Goal: Navigation & Orientation: Find specific page/section

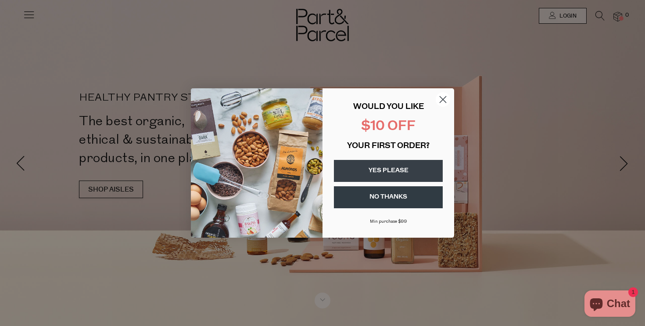
click at [376, 166] on button "YES PLEASE" at bounding box center [388, 171] width 109 height 22
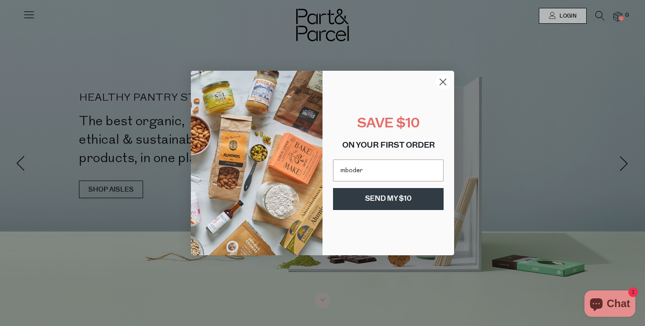
type input "[EMAIL_ADDRESS][DOMAIN_NAME]"
click at [404, 196] on button "SEND MY $10" at bounding box center [388, 199] width 111 height 22
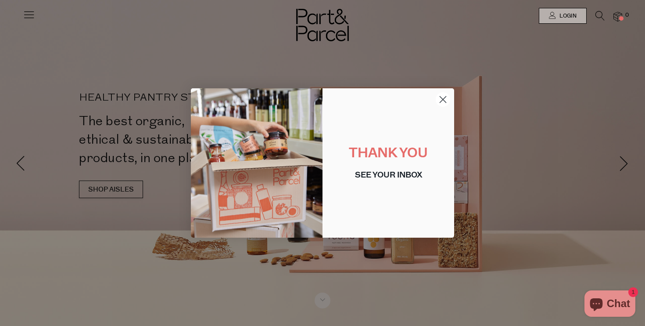
click at [442, 99] on icon "Close dialog" at bounding box center [443, 100] width 6 height 6
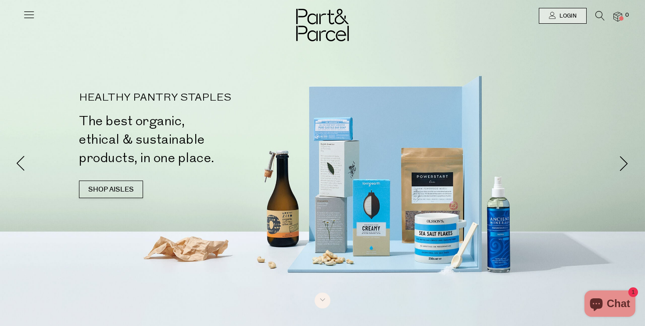
click at [29, 16] on icon at bounding box center [29, 14] width 12 height 12
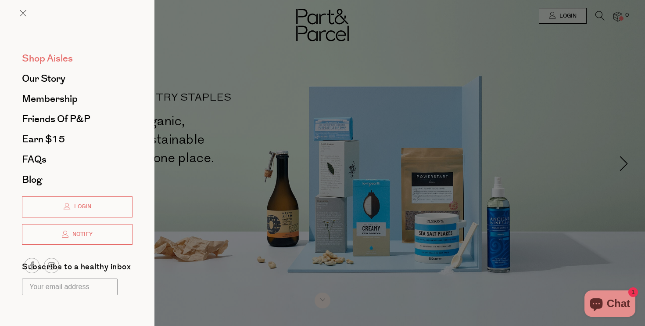
click at [42, 53] on span "Shop Aisles" at bounding box center [47, 58] width 51 height 14
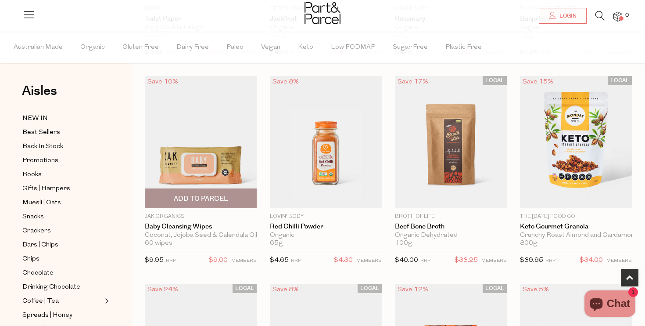
scroll to position [258, 0]
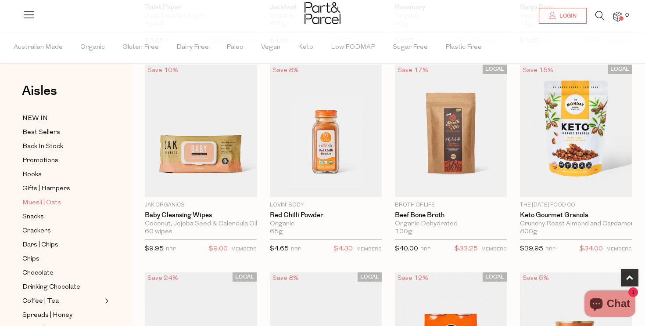
click at [55, 198] on span "Muesli | Oats" at bounding box center [41, 203] width 39 height 11
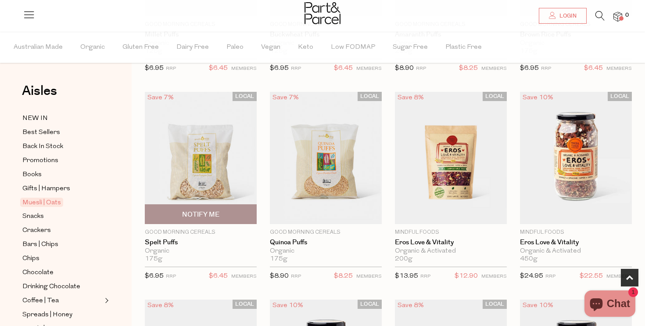
scroll to position [233, 0]
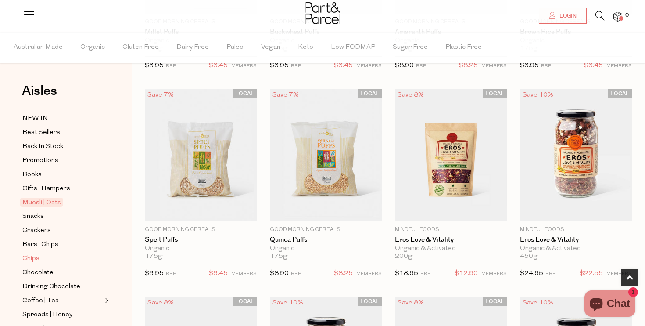
click at [34, 259] on span "Chips" at bounding box center [30, 258] width 17 height 11
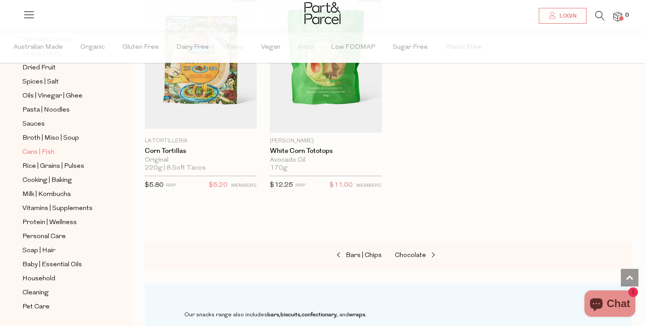
scroll to position [276, 0]
click at [55, 232] on span "Personal Care" at bounding box center [43, 235] width 43 height 11
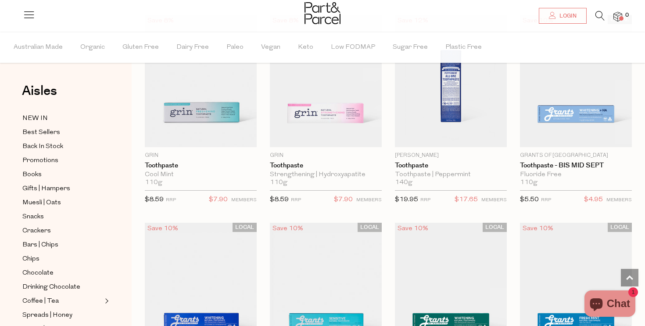
scroll to position [930, 0]
